Goal: Communication & Community: Participate in discussion

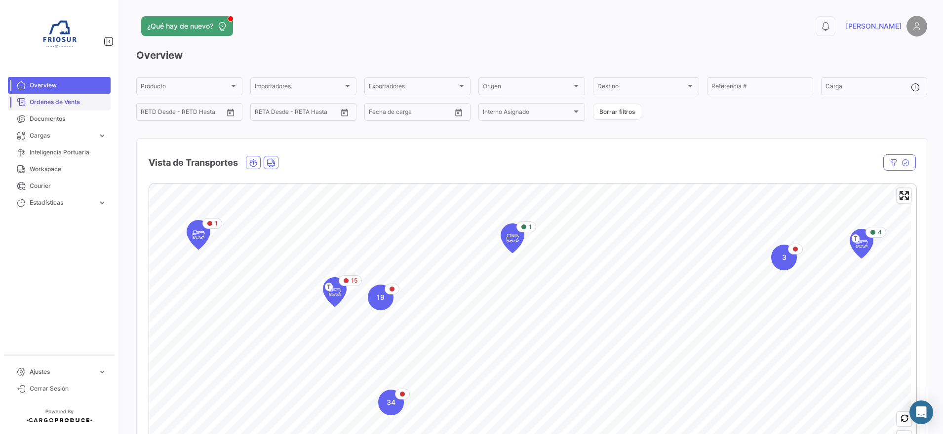
click at [63, 109] on link "Ordenes de Venta" at bounding box center [59, 102] width 103 height 17
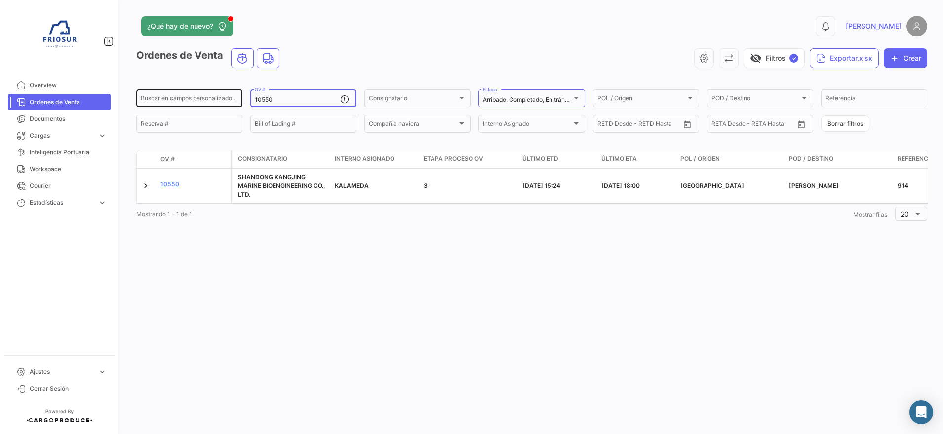
drag, startPoint x: 311, startPoint y: 100, endPoint x: 164, endPoint y: 103, distance: 146.6
click at [0, 0] on div "Buscar en campos personalizados... 10550 OV # Consignatario Consignatario Arrib…" at bounding box center [0, 0] width 0 height 0
click at [296, 102] on input "10550" at bounding box center [297, 99] width 85 height 7
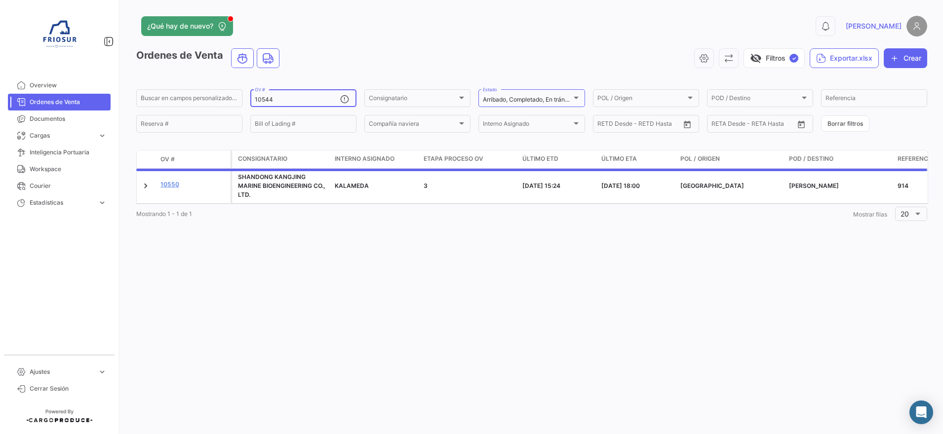
type input "10544"
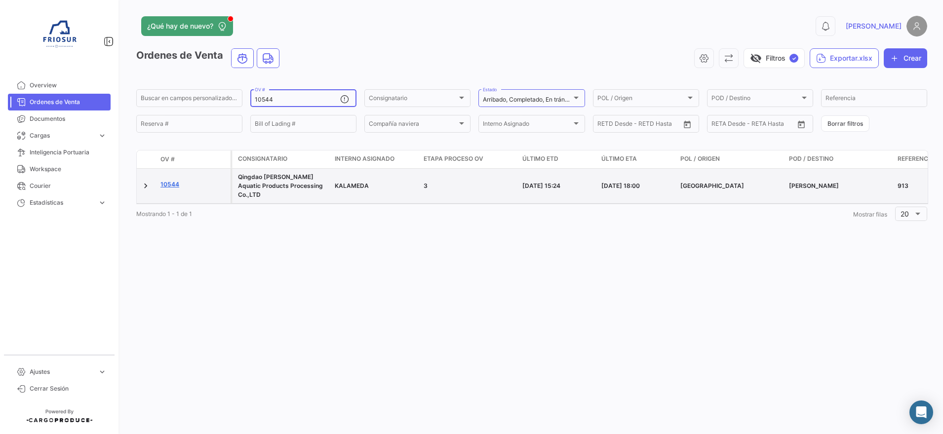
click at [168, 180] on link "10544" at bounding box center [193, 184] width 66 height 9
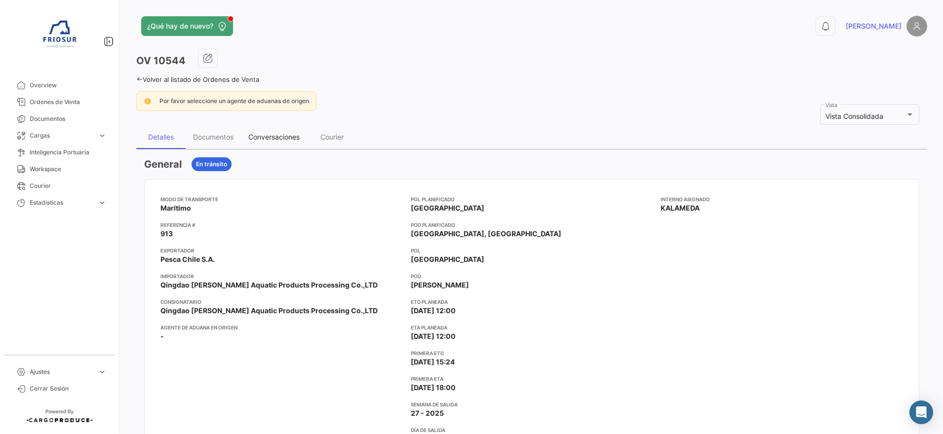
click at [270, 135] on div "Conversaciones" at bounding box center [273, 137] width 51 height 8
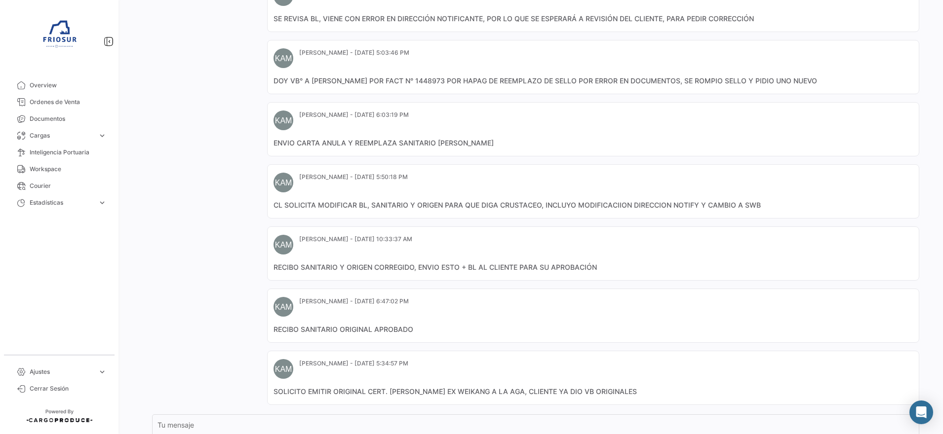
scroll to position [475, 0]
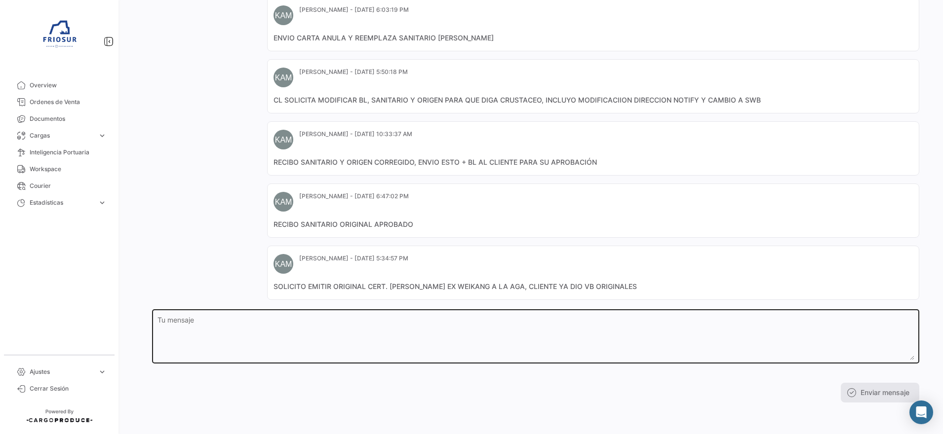
click at [287, 334] on textarea "Tu mensaje" at bounding box center [535, 338] width 757 height 43
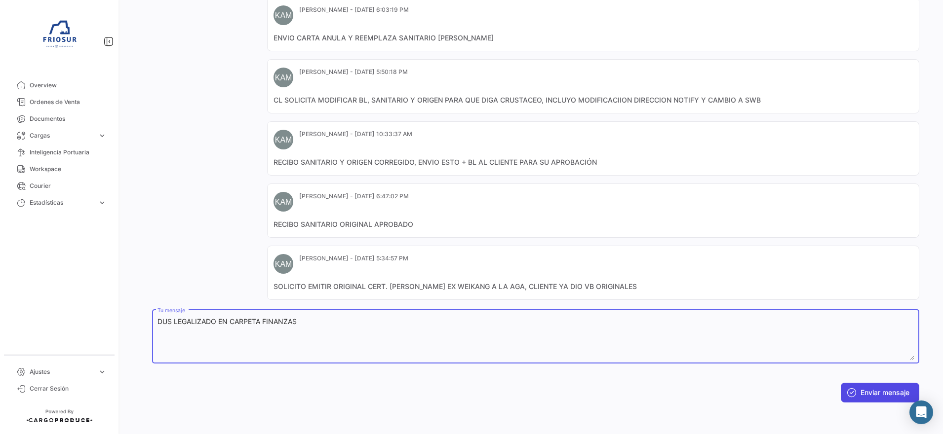
type textarea "DUS LEGALIZADO EN CARPETA FINANZAS"
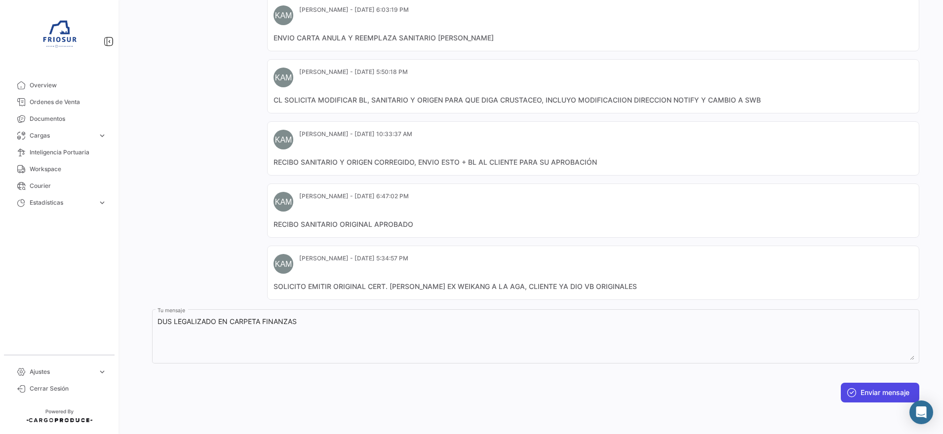
click at [880, 396] on button "Enviar mensaje" at bounding box center [880, 393] width 78 height 20
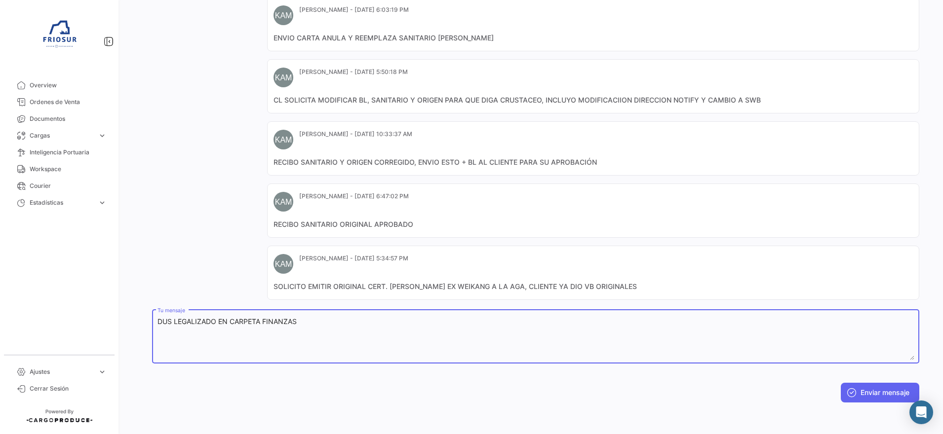
drag, startPoint x: 68, startPoint y: 330, endPoint x: 56, endPoint y: 332, distance: 11.9
click at [56, 332] on mat-sidenav-container "Overview Ordenes de Venta Documentos Cargas expand_more Cargas Marítimas Cargas…" at bounding box center [471, 217] width 943 height 434
